Goal: Task Accomplishment & Management: Manage account settings

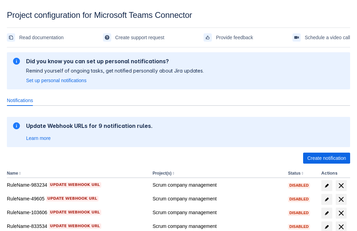
click at [326, 158] on span "Create notification" at bounding box center [326, 157] width 39 height 11
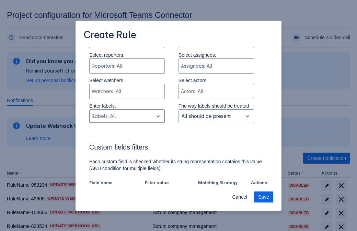
type input "97064_label"
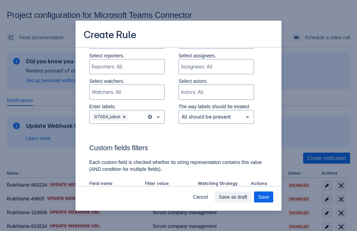
scroll to position [425, 0]
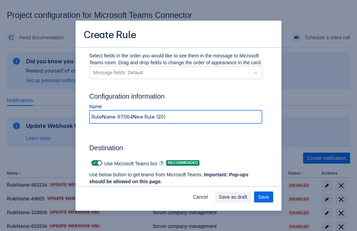
type input "RuleName-97064New Rule (20)"
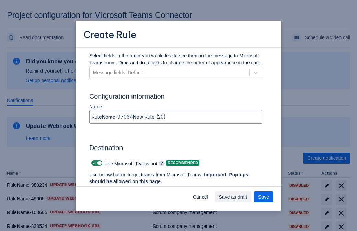
click at [93, 163] on span at bounding box center [94, 162] width 5 height 5
click at [93, 163] on input "checkbox" at bounding box center [93, 163] width 4 height 4
checkbox input "false"
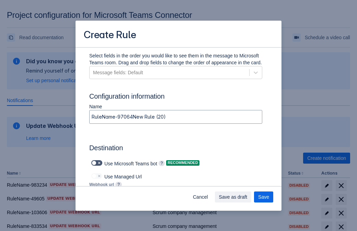
type input "https://prod-103.westeurope.logic.azure.com:443/workflows/562279af401f414e8dae6…"
click at [247, 197] on span "Save as draft" at bounding box center [233, 196] width 28 height 11
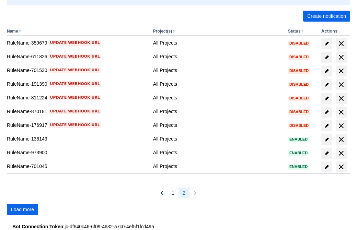
click at [22, 210] on span "Load more" at bounding box center [22, 209] width 23 height 11
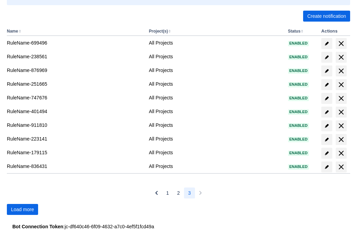
click at [22, 210] on span "Load more" at bounding box center [22, 209] width 23 height 11
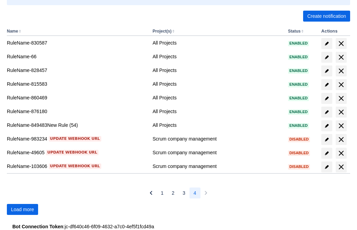
click at [22, 210] on span "Load more" at bounding box center [22, 209] width 23 height 11
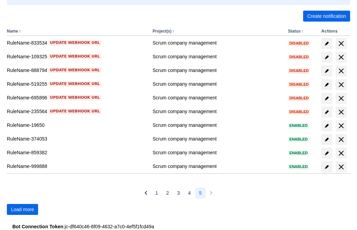
click at [22, 210] on span "Load more" at bounding box center [22, 209] width 23 height 11
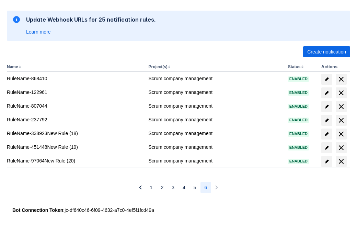
click at [341, 162] on span "delete" at bounding box center [341, 161] width 8 height 8
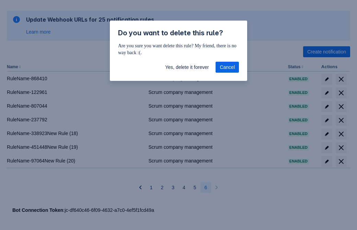
click at [187, 67] on span "Yes, delete it forever" at bounding box center [187, 67] width 44 height 11
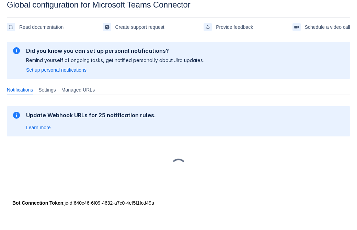
scroll to position [10, 0]
